Goal: Information Seeking & Learning: Learn about a topic

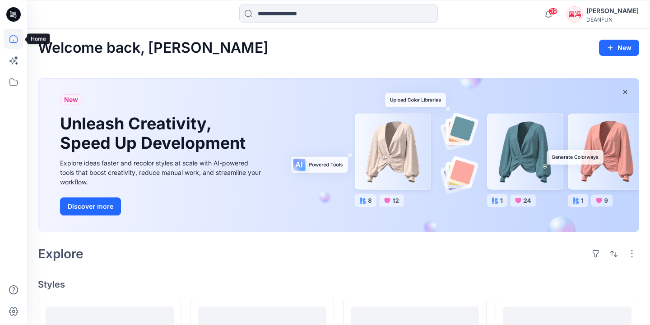
click at [12, 38] on icon at bounding box center [14, 39] width 20 height 20
click at [16, 17] on icon at bounding box center [15, 17] width 2 height 0
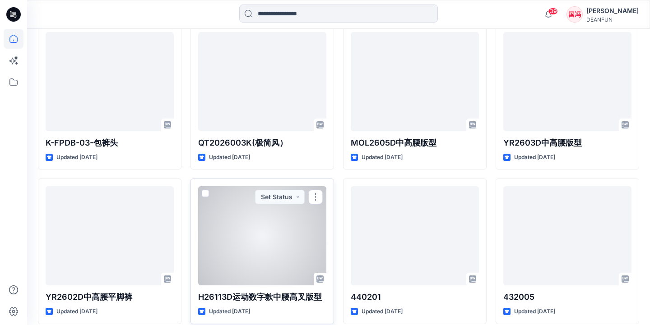
scroll to position [55, 0]
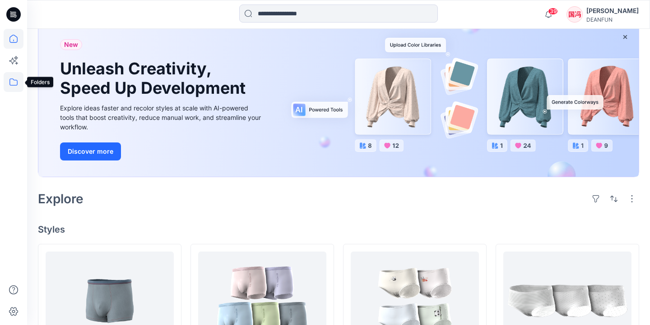
click at [16, 81] on icon at bounding box center [14, 82] width 20 height 20
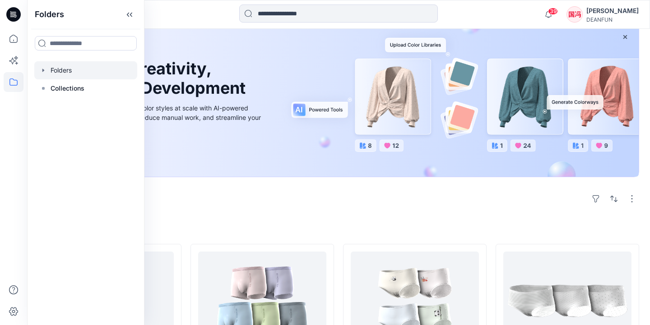
click at [77, 72] on div at bounding box center [85, 70] width 103 height 18
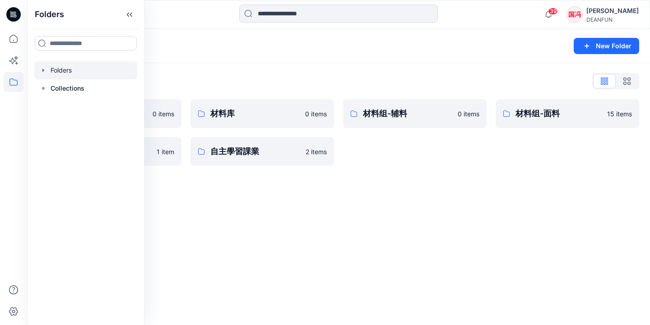
click at [432, 147] on div "材料组-辅料 0 items" at bounding box center [415, 132] width 144 height 67
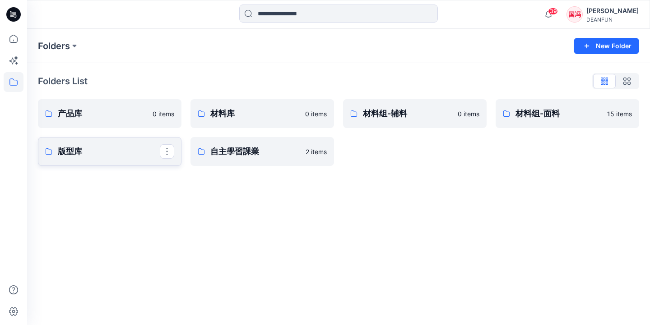
click at [131, 153] on p "版型库" at bounding box center [109, 151] width 102 height 13
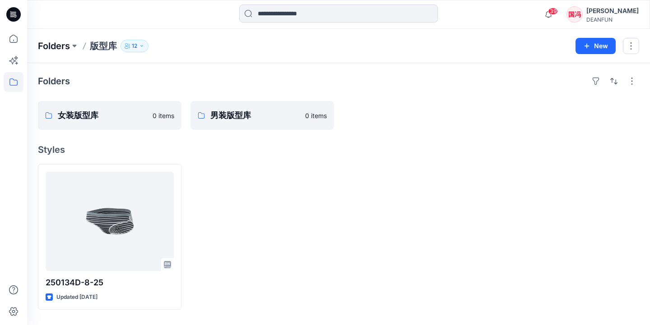
click at [65, 45] on p "Folders" at bounding box center [54, 46] width 32 height 13
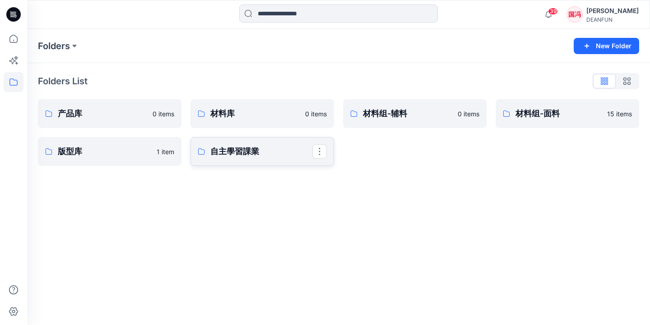
click at [255, 151] on p "自主學習課業" at bounding box center [261, 151] width 102 height 13
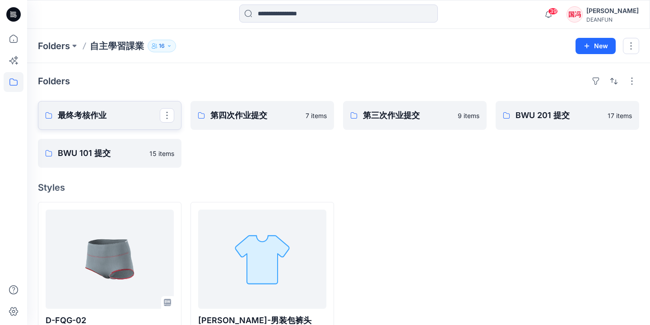
click at [98, 109] on p "最终考核作业" at bounding box center [109, 115] width 102 height 13
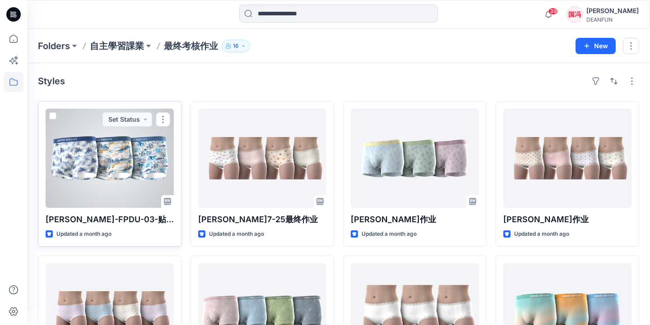
click at [153, 174] on div at bounding box center [110, 158] width 128 height 99
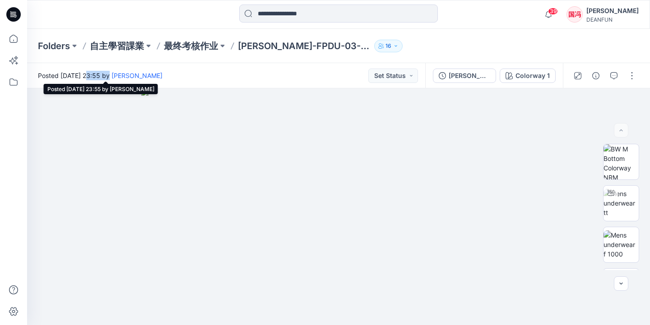
drag, startPoint x: 84, startPoint y: 75, endPoint x: 103, endPoint y: 76, distance: 19.9
click at [103, 76] on span "Posted [DATE] 23:55 by [PERSON_NAME]" at bounding box center [100, 75] width 125 height 9
copy span "[DATE]"
